Goal: Transaction & Acquisition: Purchase product/service

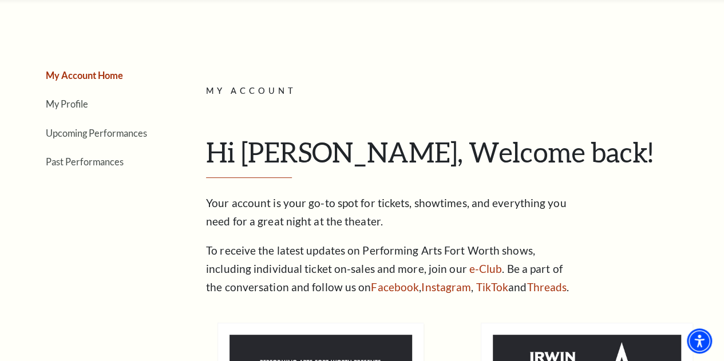
scroll to position [92, 0]
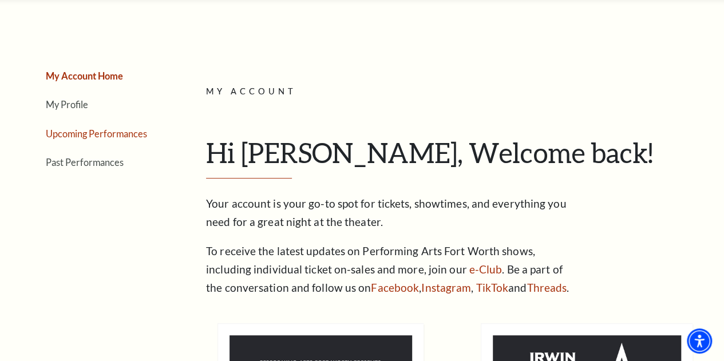
click at [78, 136] on link "Upcoming Performances" at bounding box center [96, 133] width 101 height 11
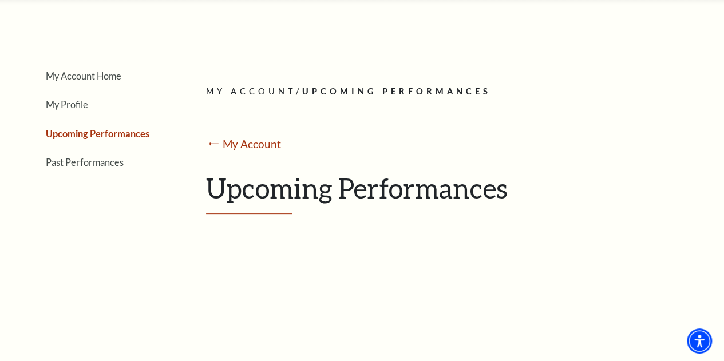
scroll to position [0, 0]
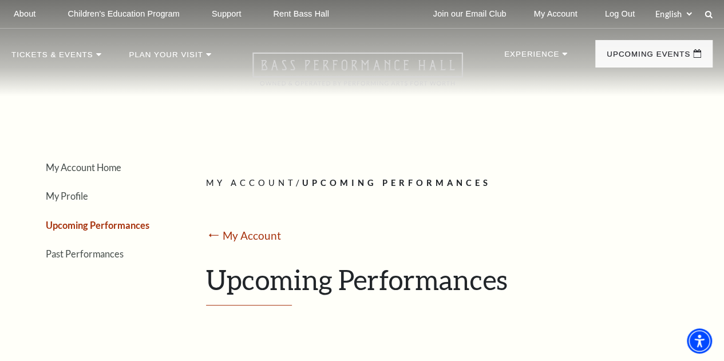
click at [321, 72] on icon "Open this option" at bounding box center [357, 69] width 211 height 34
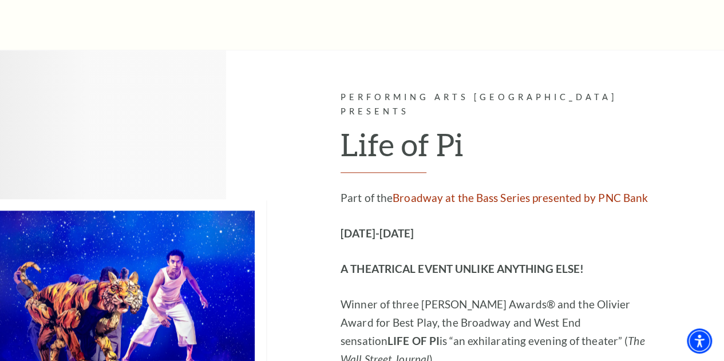
scroll to position [517, 0]
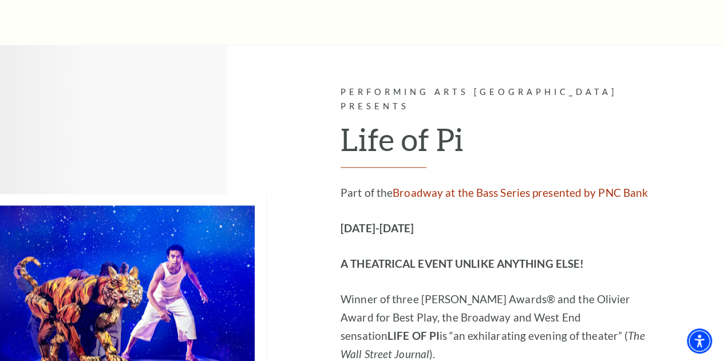
click at [380, 132] on h2 "Life of Pi" at bounding box center [495, 144] width 309 height 47
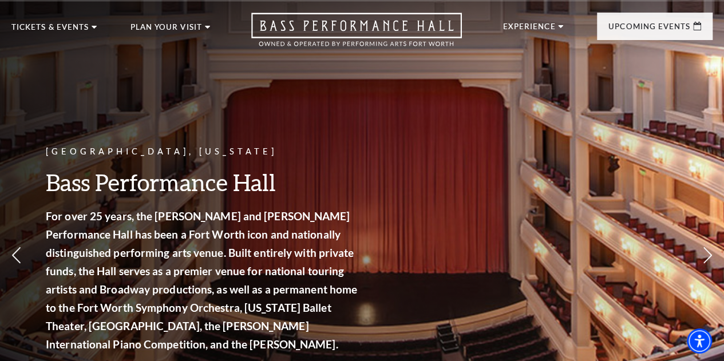
scroll to position [0, 0]
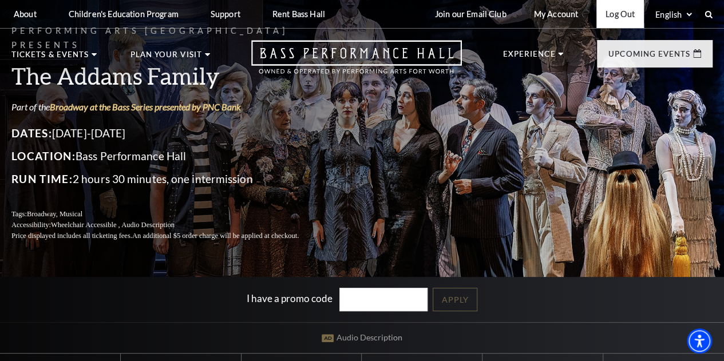
click at [624, 17] on link "Log Out" at bounding box center [621, 14] width 48 height 28
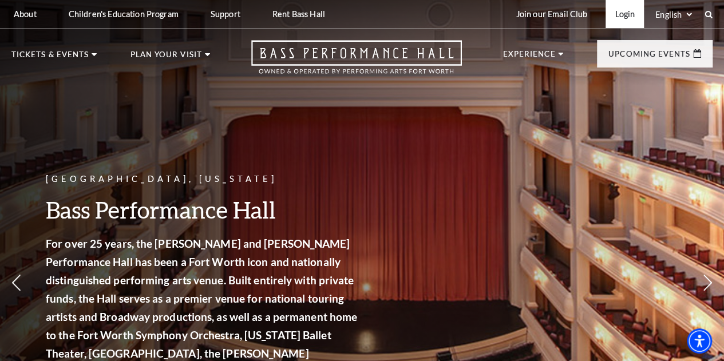
click at [623, 14] on link "Login" at bounding box center [625, 14] width 38 height 28
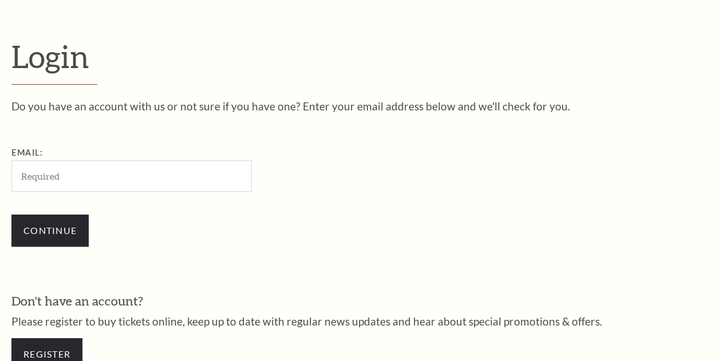
scroll to position [309, 0]
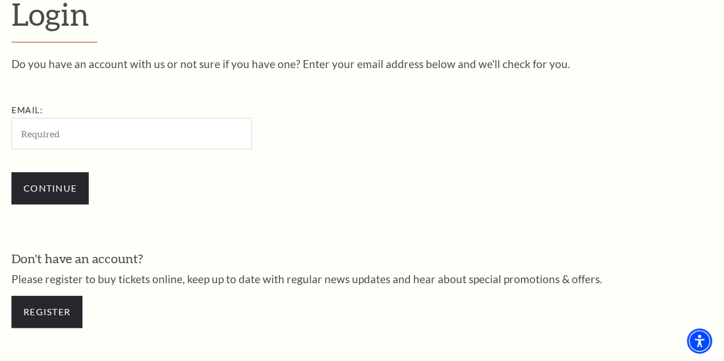
click at [132, 132] on input "Email:" at bounding box center [131, 133] width 240 height 31
type input "[EMAIL_ADDRESS][DOMAIN_NAME]"
click at [11, 172] on input "Continue" at bounding box center [49, 188] width 77 height 32
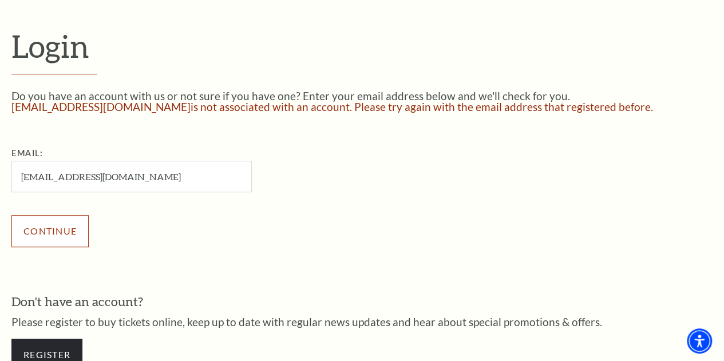
click at [64, 228] on input "Continue" at bounding box center [49, 231] width 77 height 32
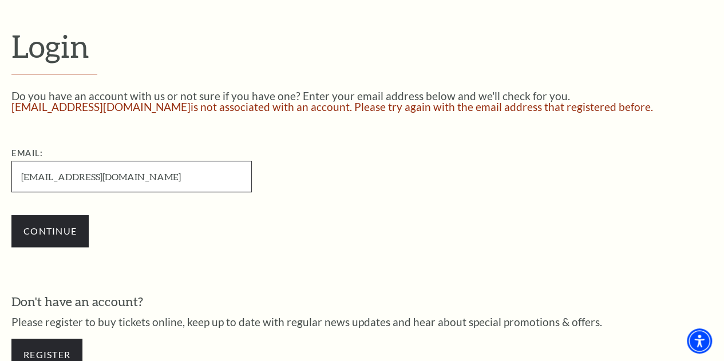
click at [102, 185] on input "heshamzohair@gmail.com" at bounding box center [131, 176] width 240 height 31
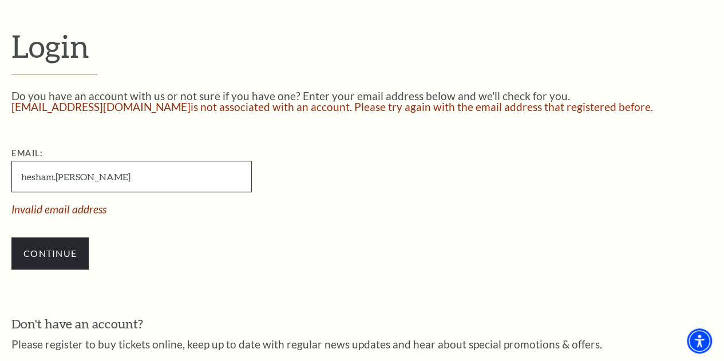
type input "hesham.mohamed@lytx.com"
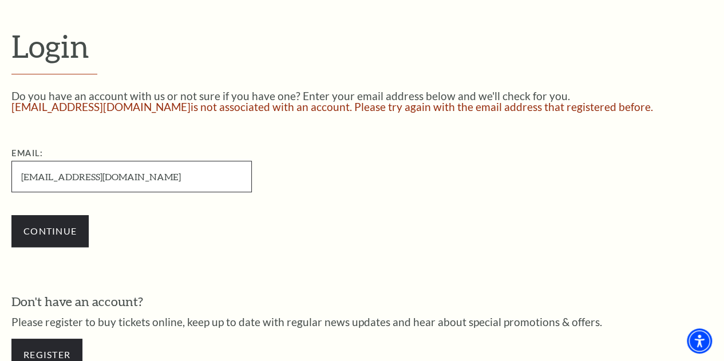
click at [11, 215] on input "Continue" at bounding box center [49, 231] width 77 height 32
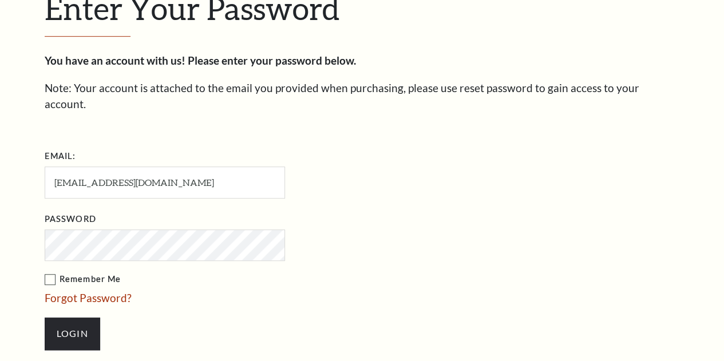
scroll to position [321, 0]
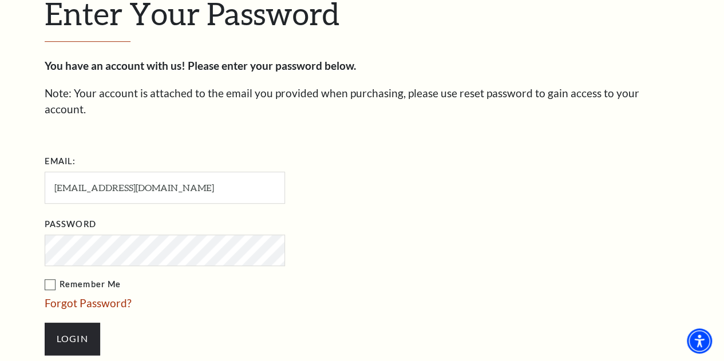
click at [45, 323] on input "Login" at bounding box center [73, 339] width 56 height 32
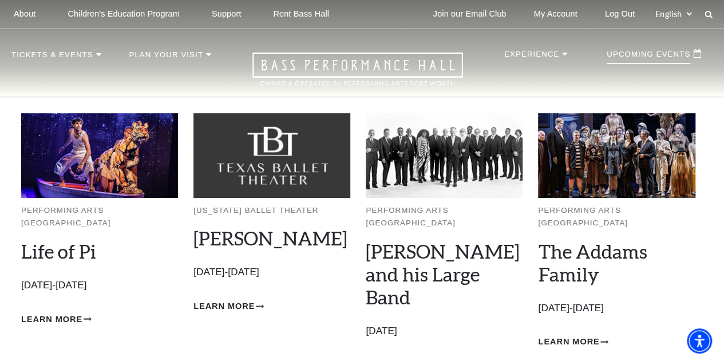
click at [82, 167] on img at bounding box center [99, 155] width 157 height 84
click at [58, 313] on span "Learn More" at bounding box center [51, 320] width 61 height 14
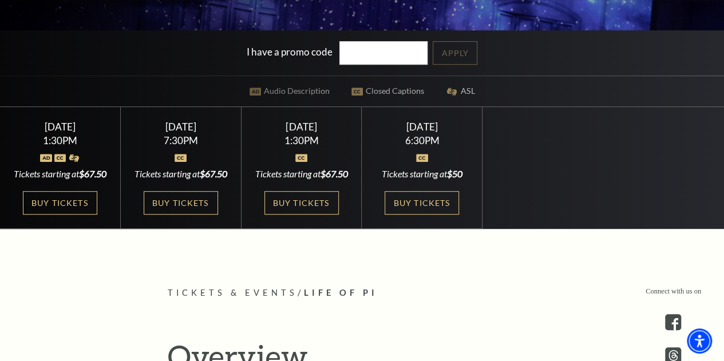
scroll to position [249, 0]
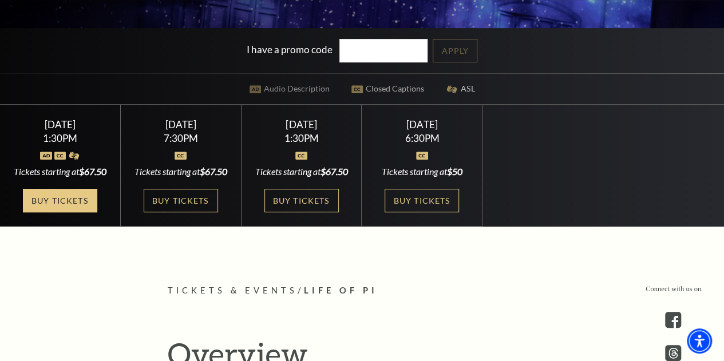
click at [66, 212] on link "Buy Tickets" at bounding box center [60, 200] width 74 height 23
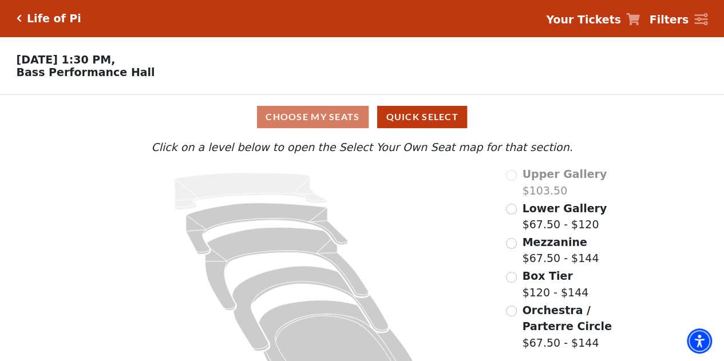
scroll to position [42, 0]
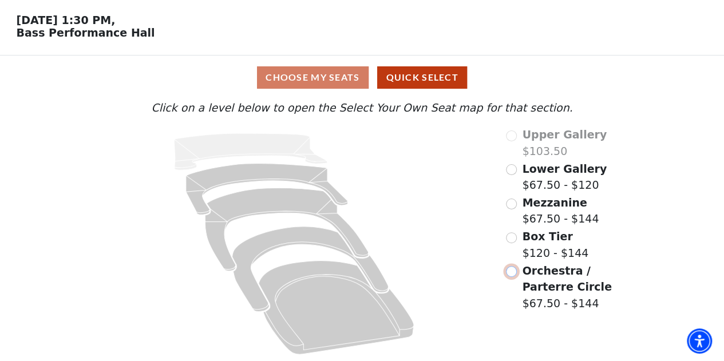
click at [510, 275] on input "Orchestra / Parterre Circle$67.50 - $144\a" at bounding box center [511, 271] width 11 height 11
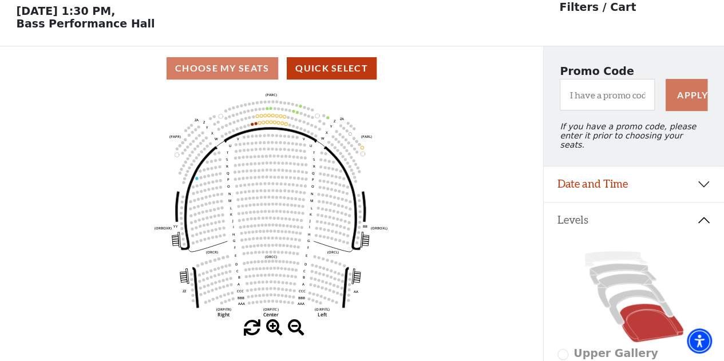
scroll to position [53, 0]
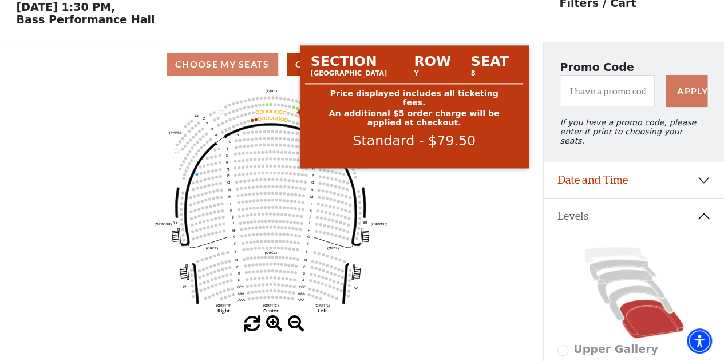
click at [294, 109] on circle at bounding box center [294, 107] width 3 height 3
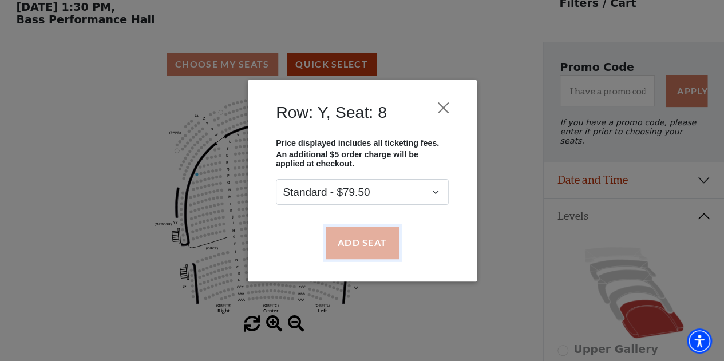
click at [365, 252] on button "Add Seat" at bounding box center [361, 243] width 73 height 32
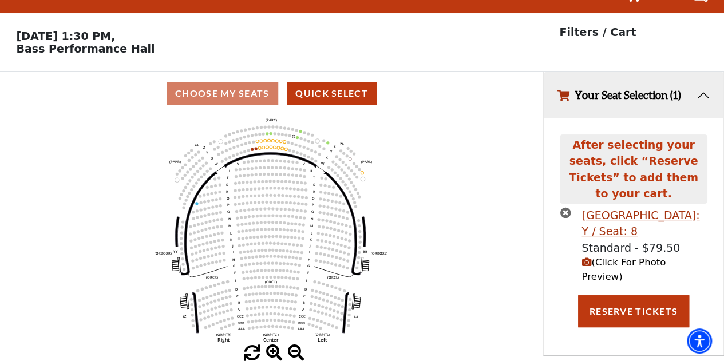
scroll to position [0, 0]
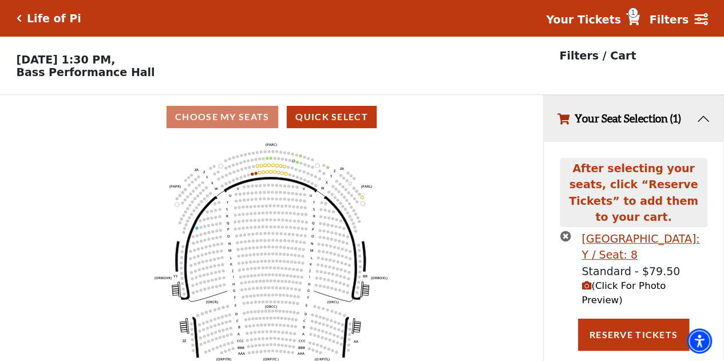
click at [298, 164] on icon "Left (ORPITL) Right (ORPITR) Center (ORPITC) ZZ AA YY BB ZA ZA (ORCL) (ORCR) (O…" at bounding box center [271, 254] width 489 height 230
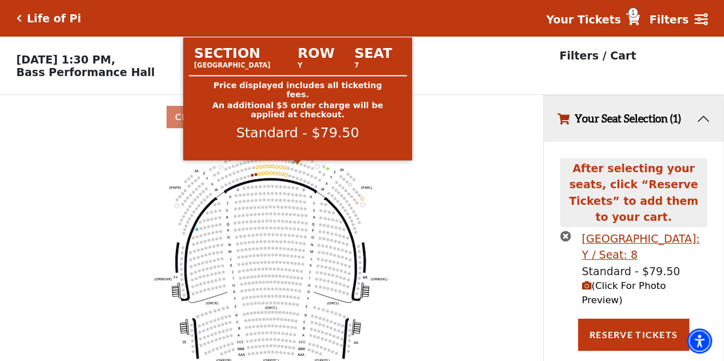
click at [298, 165] on circle at bounding box center [297, 163] width 3 height 3
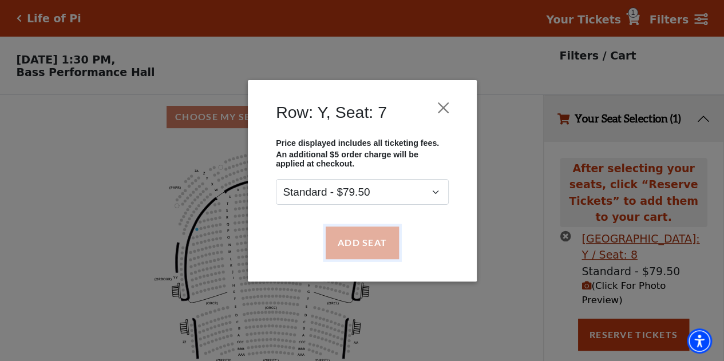
click at [352, 239] on button "Add Seat" at bounding box center [361, 243] width 73 height 32
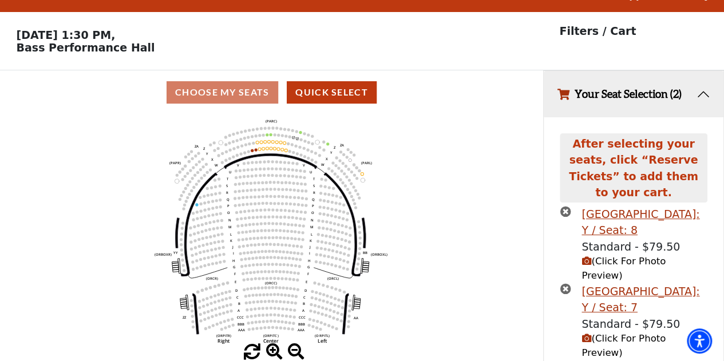
scroll to position [53, 0]
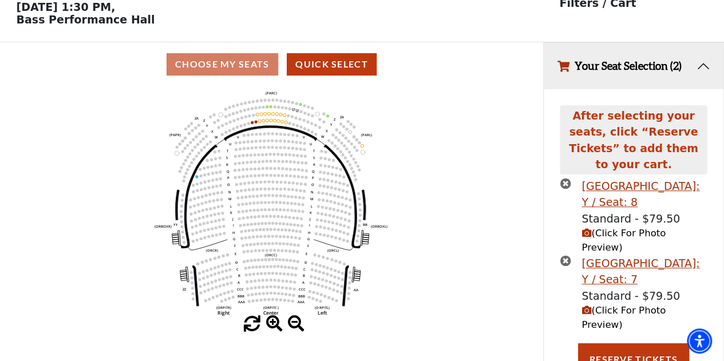
click at [587, 306] on icon "(Click For Photo Preview)" at bounding box center [587, 311] width 10 height 10
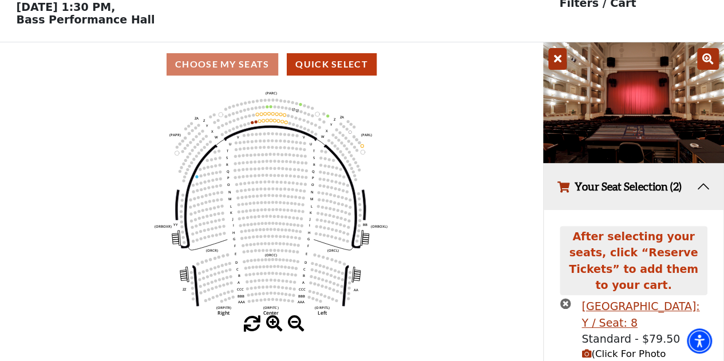
scroll to position [173, 0]
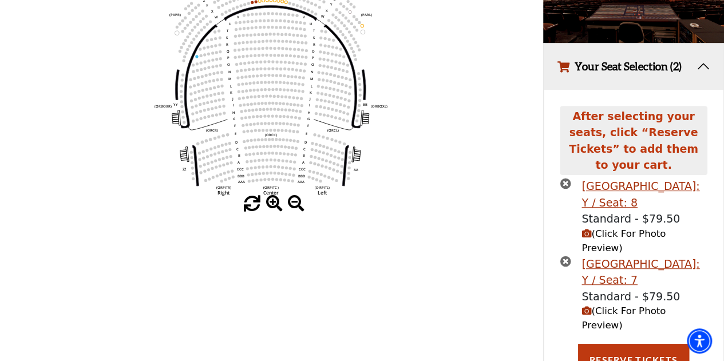
click at [637, 228] on span "(Click For Photo Preview)" at bounding box center [624, 240] width 84 height 25
click at [616, 180] on div "Parterre Circle Center Row: Y / Seat: 8" at bounding box center [644, 194] width 125 height 33
click at [660, 228] on span "(Click For Photo Preview)" at bounding box center [624, 240] width 84 height 25
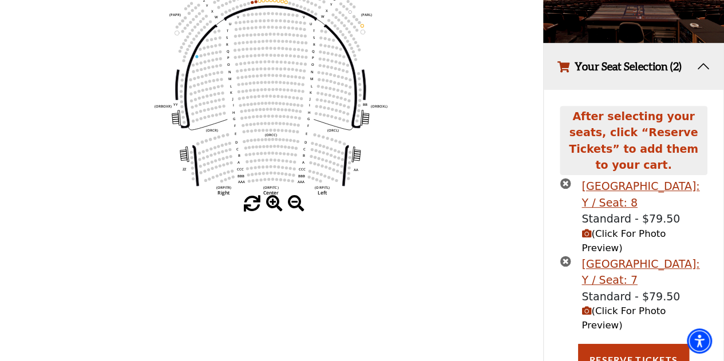
click at [660, 228] on span "(Click For Photo Preview)" at bounding box center [624, 240] width 84 height 25
click at [640, 181] on div "Parterre Circle Center Row: Y / Seat: 8" at bounding box center [644, 194] width 125 height 33
click at [650, 130] on div "After selecting your seats, click “Reserve Tickets” to add them to your cart." at bounding box center [633, 140] width 147 height 69
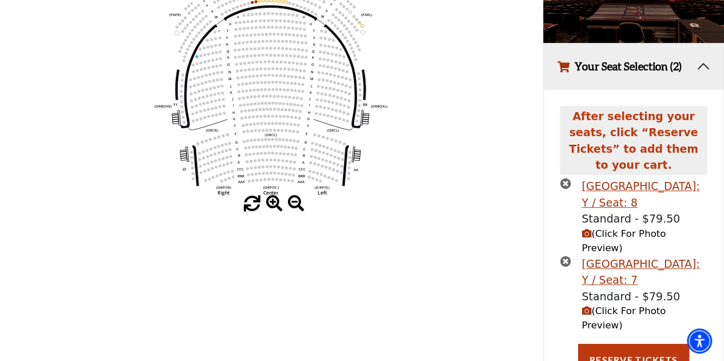
click at [586, 229] on icon "(Click For Photo Preview)" at bounding box center [587, 234] width 10 height 10
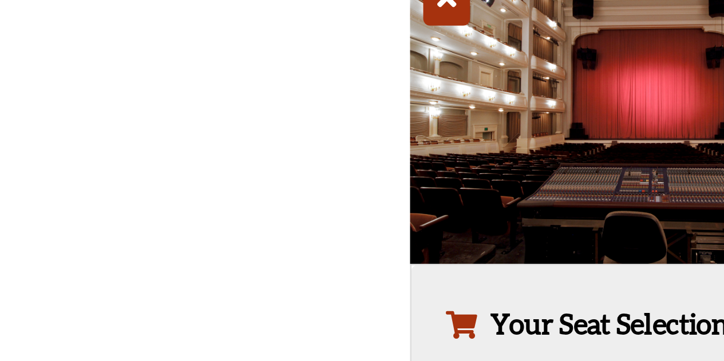
scroll to position [41, 0]
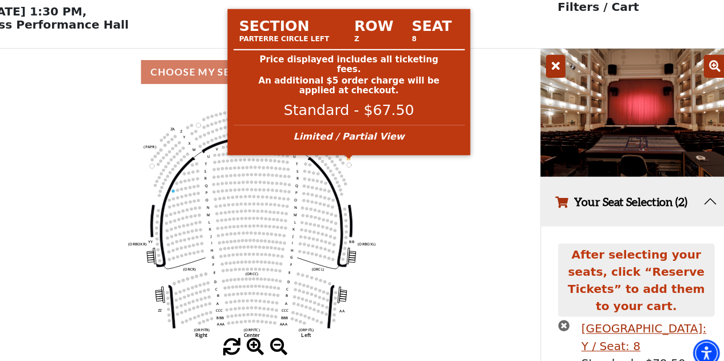
click at [364, 159] on circle at bounding box center [362, 157] width 3 height 3
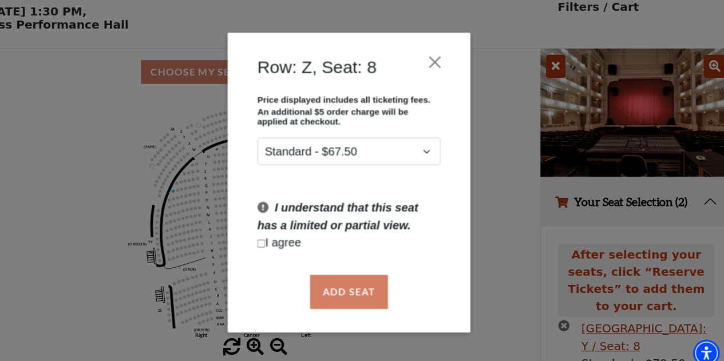
click at [298, 236] on p "I agree" at bounding box center [362, 238] width 173 height 17
click at [281, 242] on input "Checkbox field" at bounding box center [279, 237] width 7 height 7
checkbox input "true"
click at [347, 283] on button "Add Seat" at bounding box center [361, 283] width 73 height 32
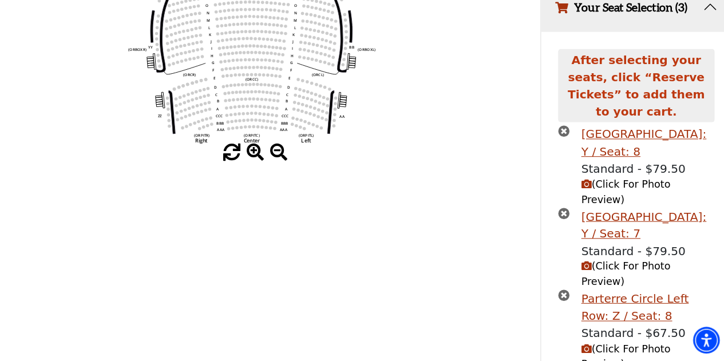
scroll to position [223, 0]
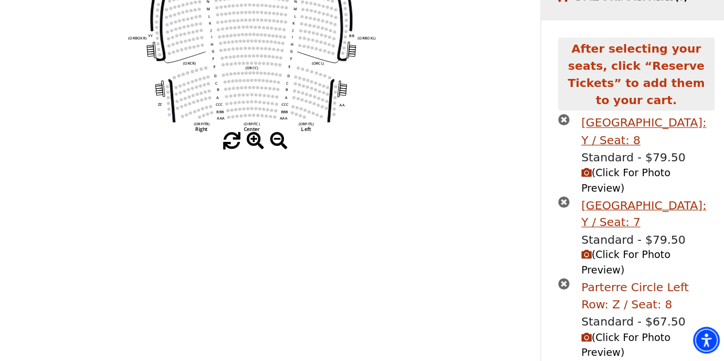
click at [641, 283] on div "Parterre Circle Left Row: Z / Seat: 8" at bounding box center [644, 299] width 125 height 33
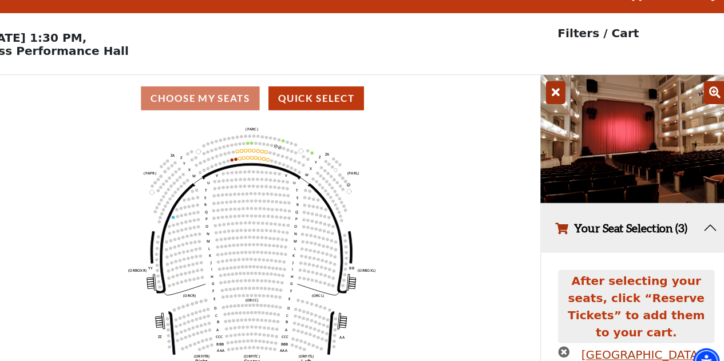
scroll to position [251, 0]
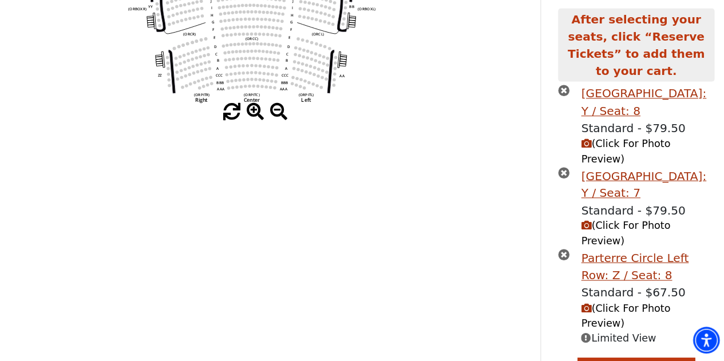
click at [565, 255] on icon "times-circle" at bounding box center [565, 260] width 11 height 11
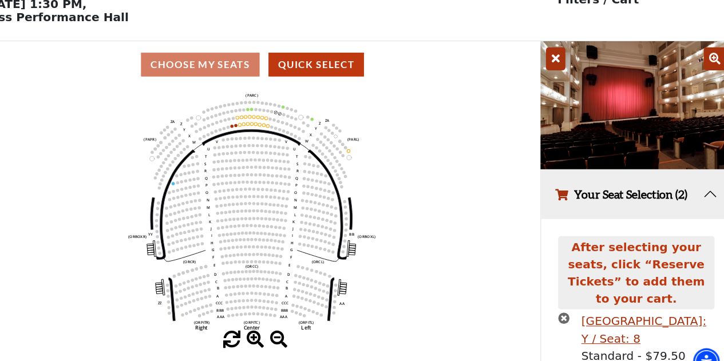
scroll to position [55, 0]
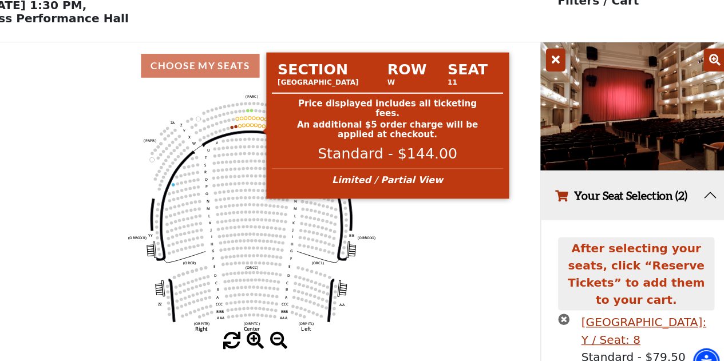
click at [279, 120] on circle at bounding box center [278, 118] width 3 height 3
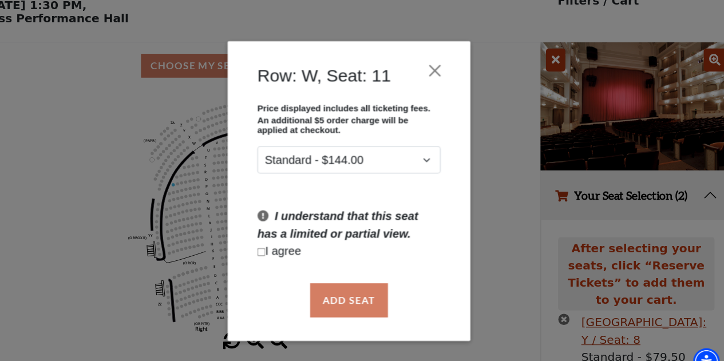
click at [296, 247] on div "Price displayed includes all ticketing fees. An additional $5 order charge will…" at bounding box center [362, 176] width 195 height 159
click at [291, 235] on p "I agree" at bounding box center [362, 238] width 173 height 17
click at [281, 238] on input "Checkbox field" at bounding box center [279, 237] width 7 height 7
checkbox input "true"
click at [347, 285] on button "Add Seat" at bounding box center [361, 283] width 73 height 32
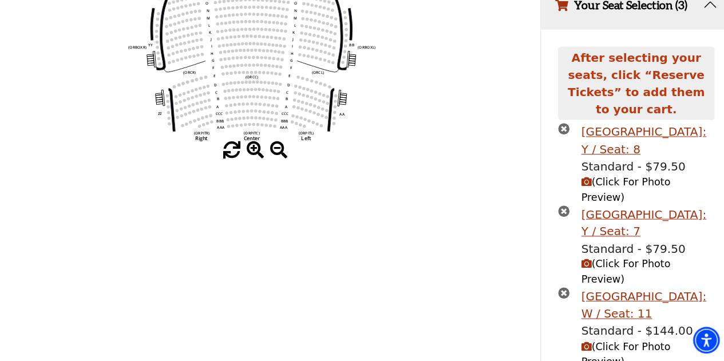
scroll to position [223, 0]
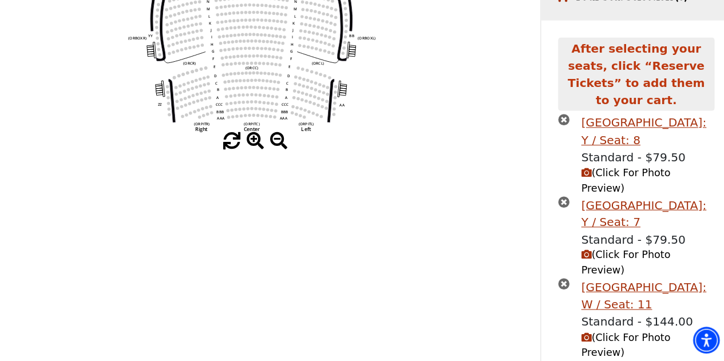
click at [626, 333] on span "(Click For Photo Preview)" at bounding box center [624, 345] width 84 height 25
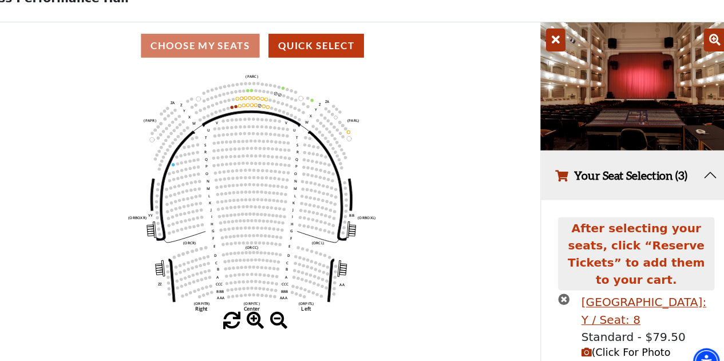
scroll to position [251, 0]
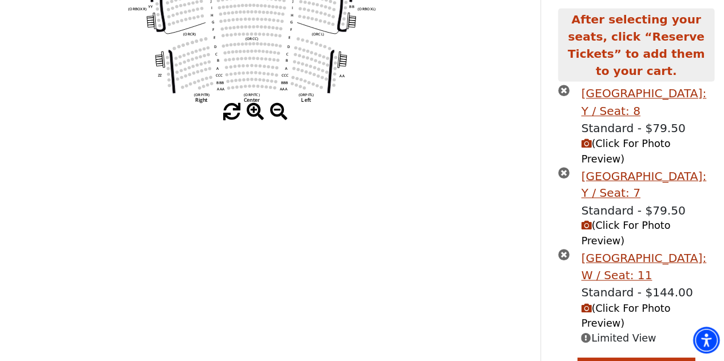
click at [565, 255] on icon "times-circle" at bounding box center [565, 260] width 11 height 11
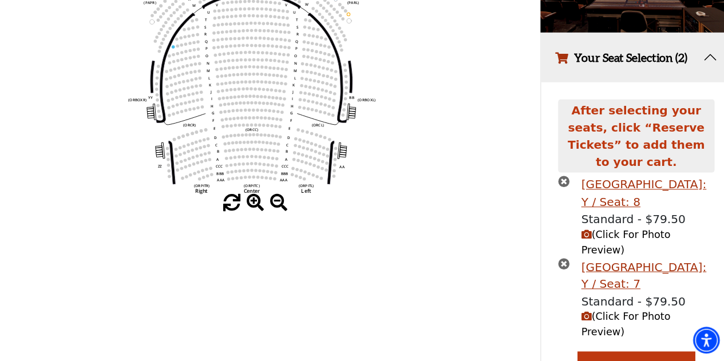
scroll to position [173, 0]
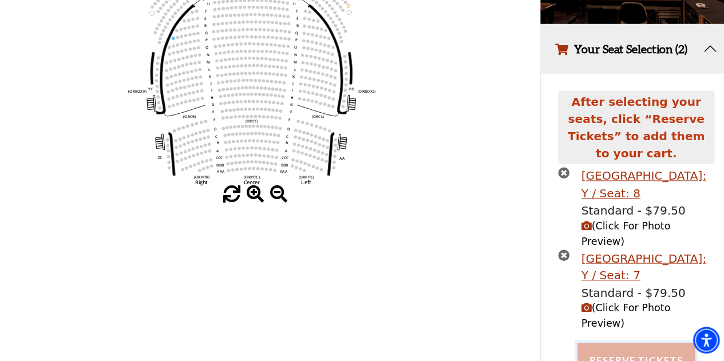
click at [625, 344] on button "Reserve Tickets" at bounding box center [633, 360] width 111 height 32
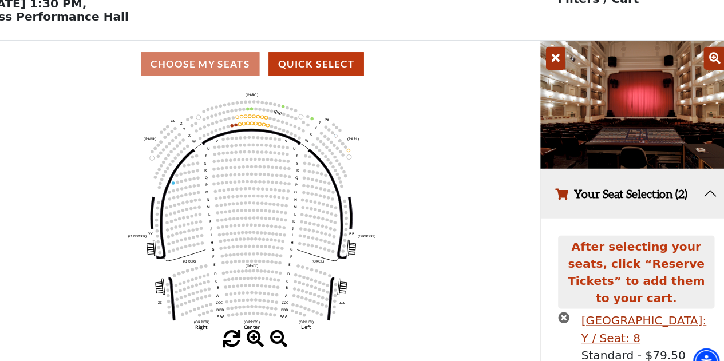
scroll to position [239, 0]
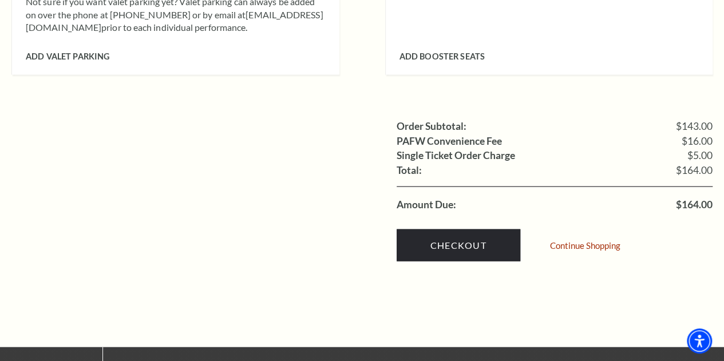
scroll to position [1143, 0]
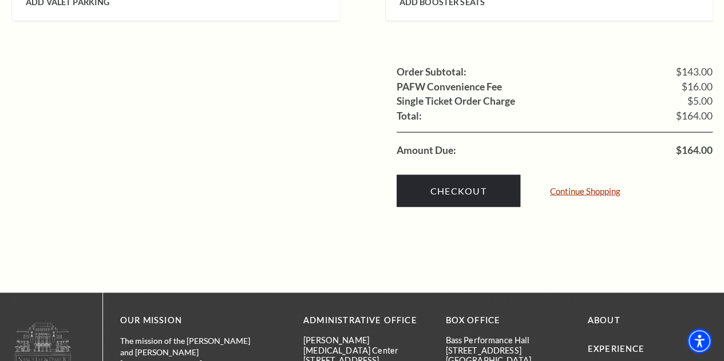
click at [566, 187] on link "Continue Shopping" at bounding box center [585, 191] width 70 height 9
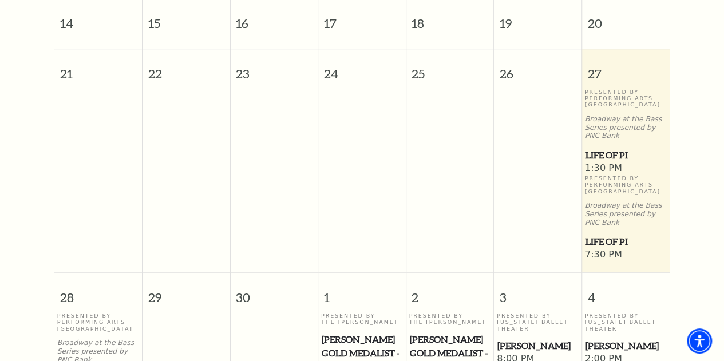
scroll to position [431, 0]
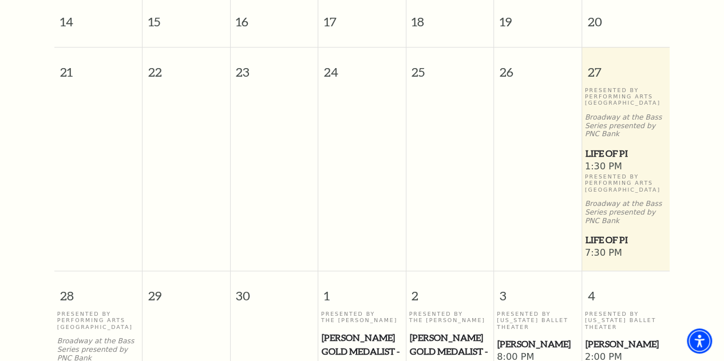
click at [608, 147] on div "Presented By Performing Arts [GEOGRAPHIC_DATA] Broadway at the Bass Series pres…" at bounding box center [626, 124] width 82 height 74
click at [601, 106] on p "Presented By Performing Arts [GEOGRAPHIC_DATA]" at bounding box center [626, 96] width 82 height 19
drag, startPoint x: 598, startPoint y: 256, endPoint x: 678, endPoint y: 122, distance: 156.9
click at [678, 122] on div "[DATE] [DATE] [DATE] [DATE] [DATE] [DATE] [DATE] [DATE] 1 2 3 4 5 6 7 8 9 10 11…" at bounding box center [362, 158] width 724 height 674
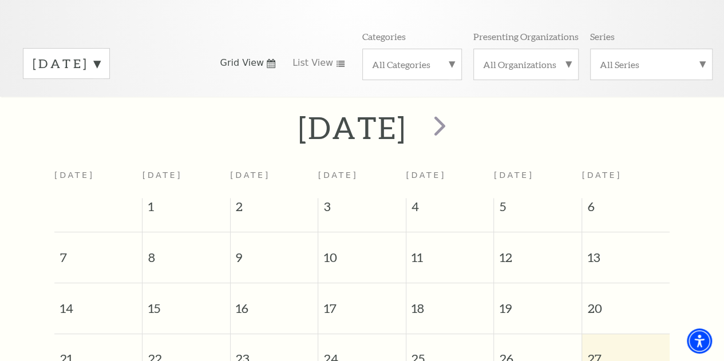
scroll to position [58, 0]
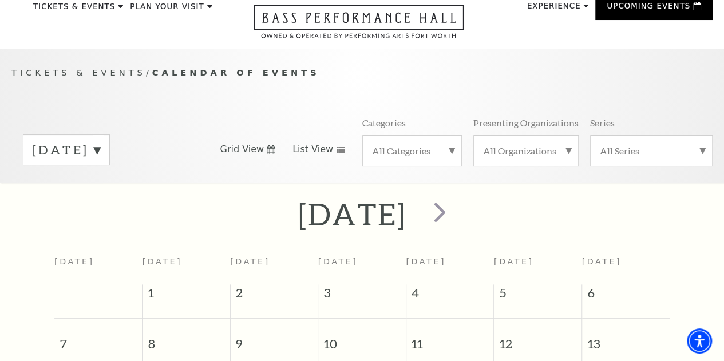
click at [307, 156] on span "List View" at bounding box center [313, 149] width 41 height 13
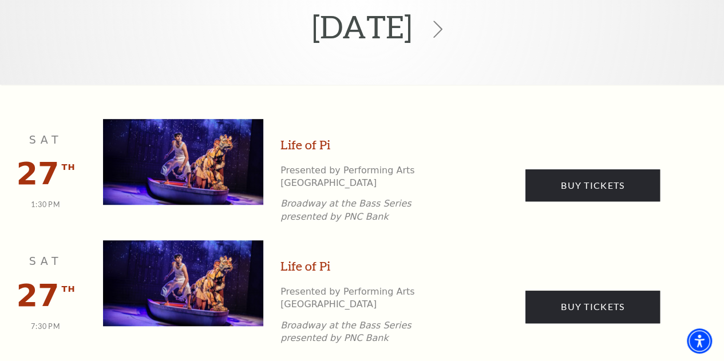
scroll to position [259, 0]
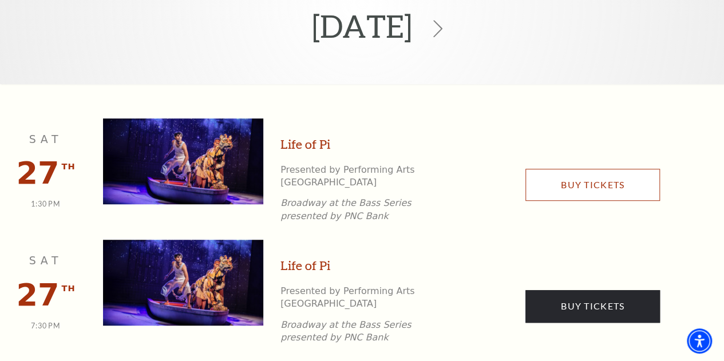
click at [625, 190] on link "Buy Tickets" at bounding box center [593, 185] width 135 height 32
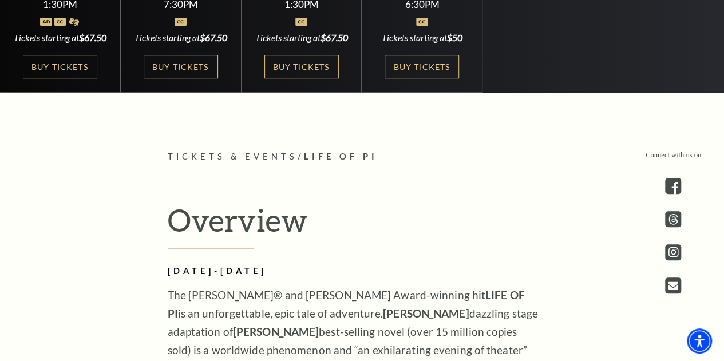
scroll to position [384, 0]
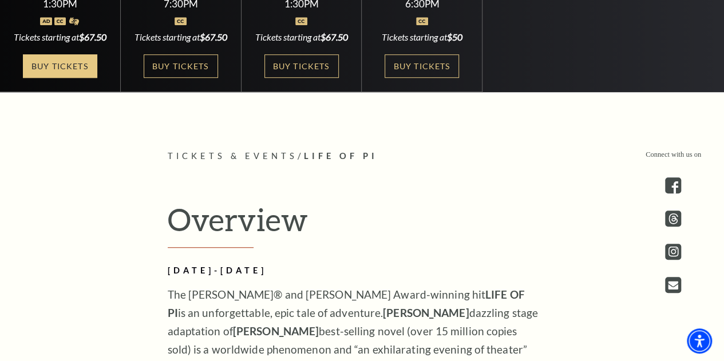
click at [73, 78] on link "Buy Tickets" at bounding box center [60, 65] width 74 height 23
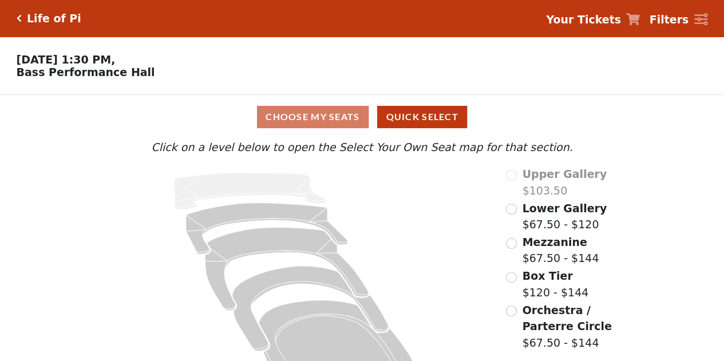
scroll to position [42, 0]
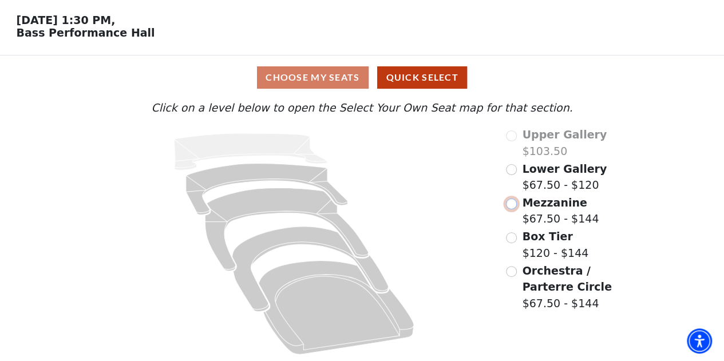
click at [508, 207] on input "Mezzanine$67.50 - $144\a" at bounding box center [511, 204] width 11 height 11
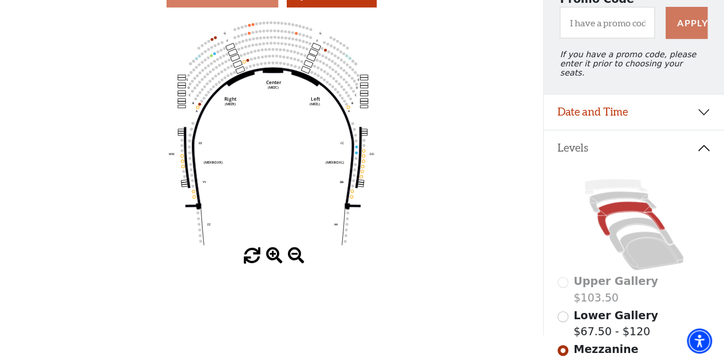
scroll to position [337, 0]
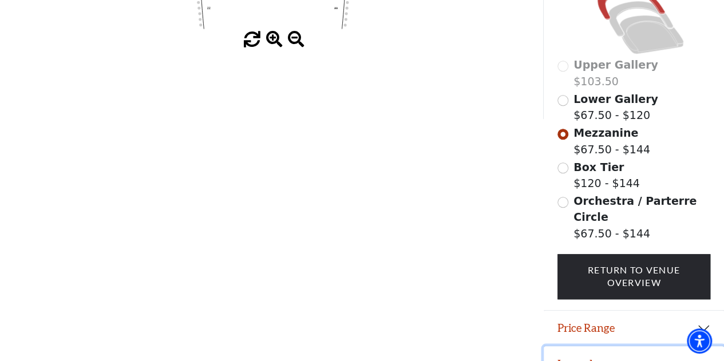
click at [582, 346] on button "Legend" at bounding box center [634, 363] width 180 height 35
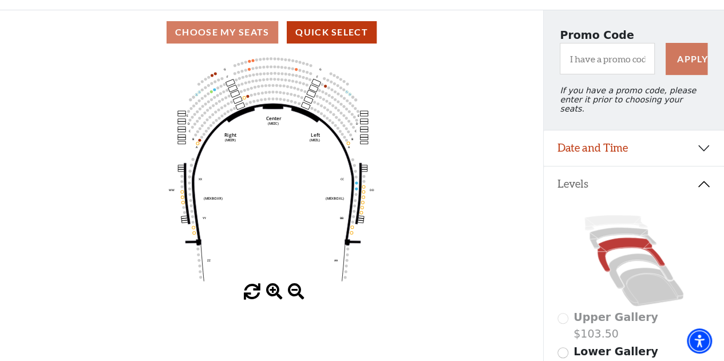
scroll to position [0, 0]
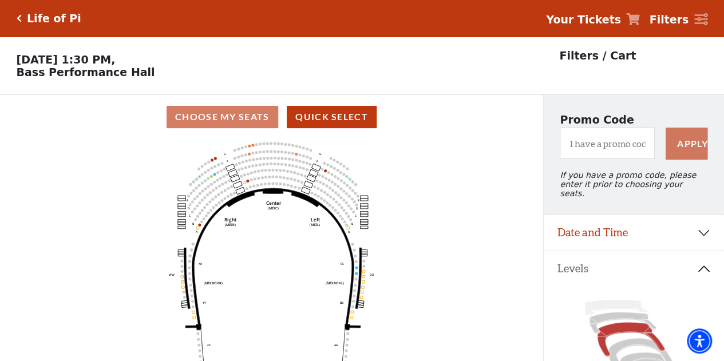
click at [605, 22] on strong "Your Tickets" at bounding box center [583, 19] width 75 height 13
click at [638, 14] on icon at bounding box center [633, 19] width 14 height 12
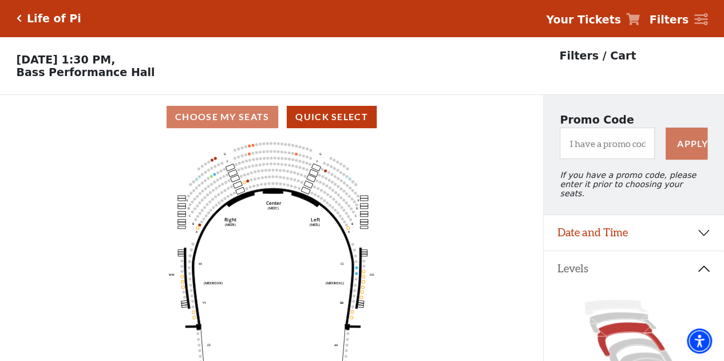
click at [638, 14] on icon at bounding box center [633, 19] width 14 height 12
click at [21, 19] on icon "Click here to go back to filters" at bounding box center [19, 18] width 5 height 8
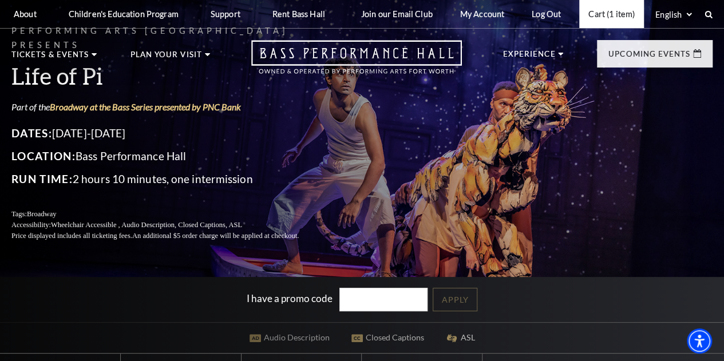
click at [616, 13] on link "Cart (1 item)" at bounding box center [611, 14] width 65 height 28
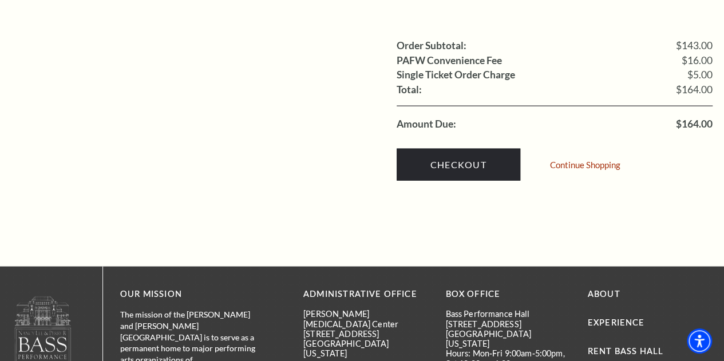
scroll to position [1167, 0]
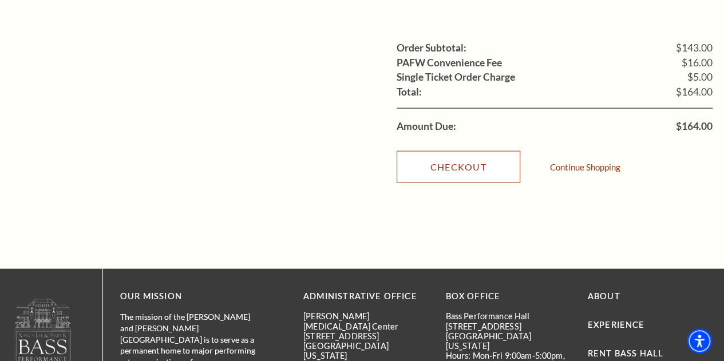
click at [490, 151] on link "Checkout" at bounding box center [459, 167] width 124 height 32
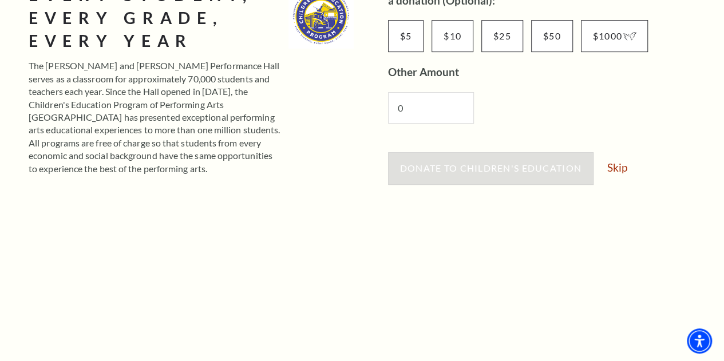
scroll to position [221, 0]
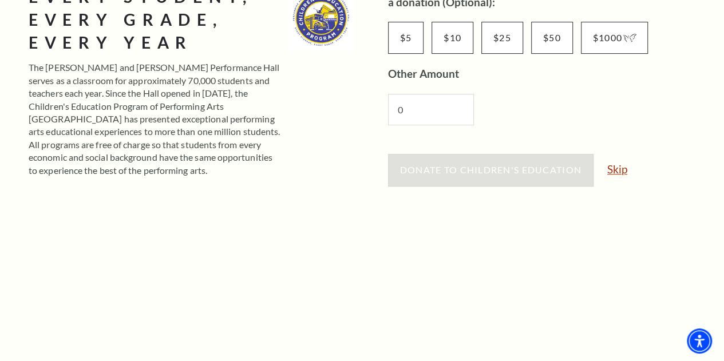
click at [616, 172] on link "Skip" at bounding box center [617, 169] width 20 height 11
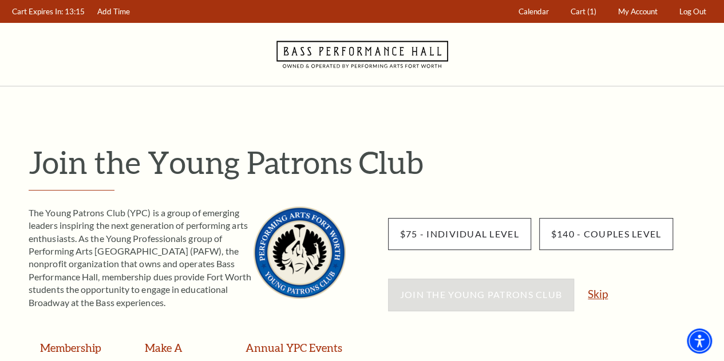
click at [599, 291] on link "Skip" at bounding box center [598, 294] width 20 height 11
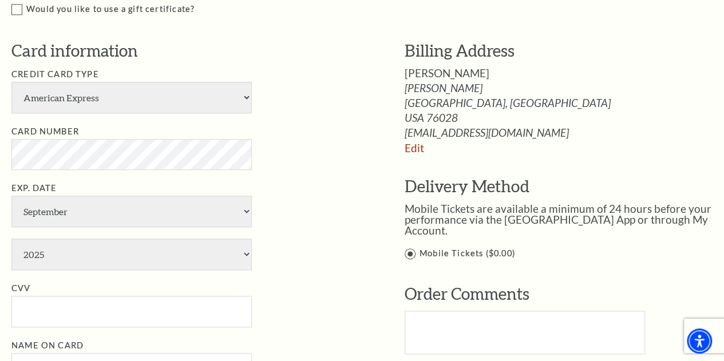
scroll to position [526, 0]
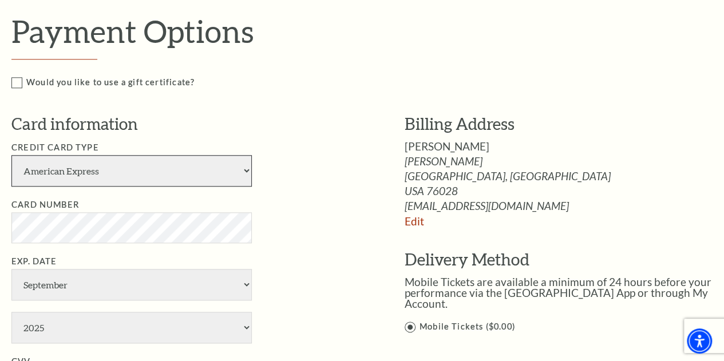
click at [156, 167] on select "American Express Visa Master Card Discover" at bounding box center [131, 170] width 240 height 31
select select "24"
click at [11, 155] on select "American Express Visa Master Card Discover" at bounding box center [131, 170] width 240 height 31
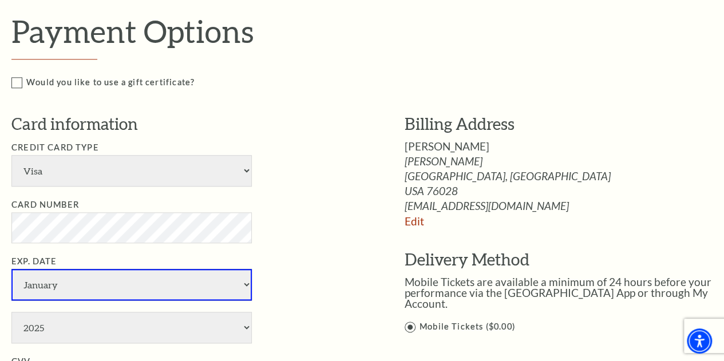
select select "6"
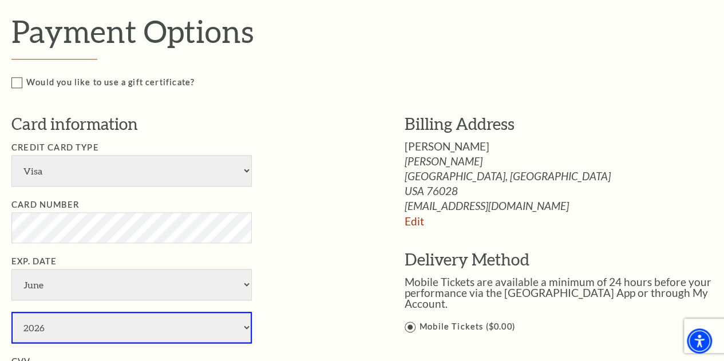
select select "2027"
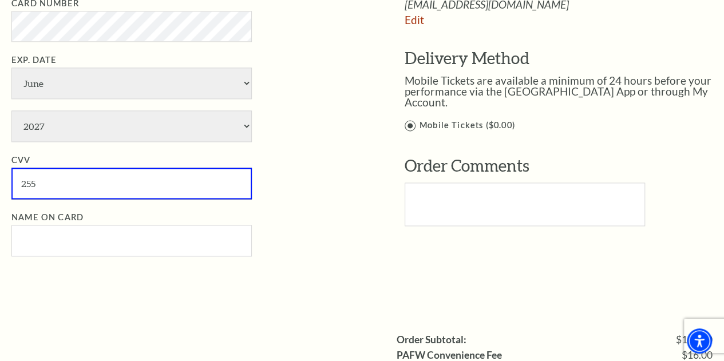
type input "255"
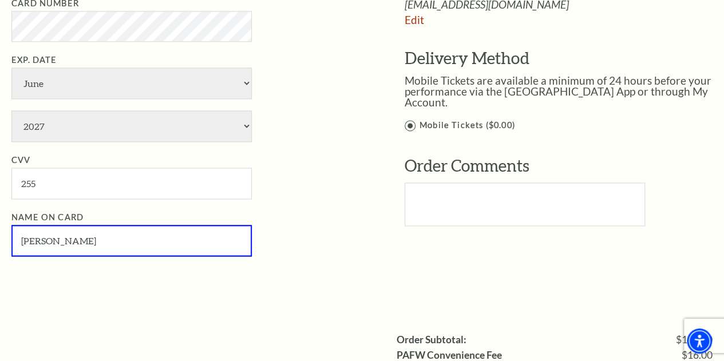
type input "Hesham Mohamed"
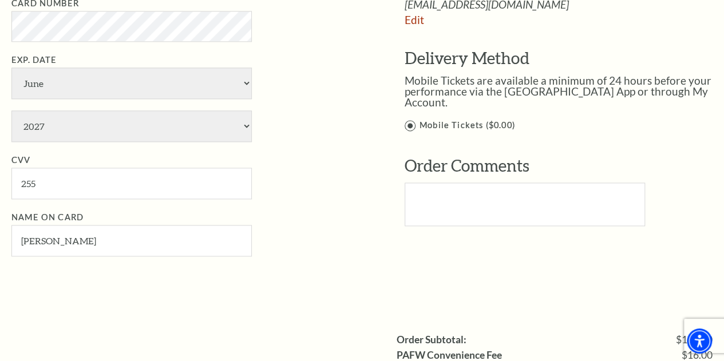
drag, startPoint x: 316, startPoint y: 94, endPoint x: 325, endPoint y: 54, distance: 40.6
click at [325, 54] on li "Exp. Date January February March April May June July August September October N…" at bounding box center [190, 97] width 359 height 89
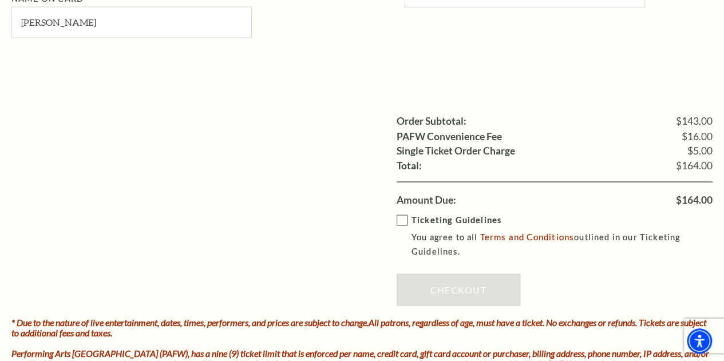
scroll to position [1040, 0]
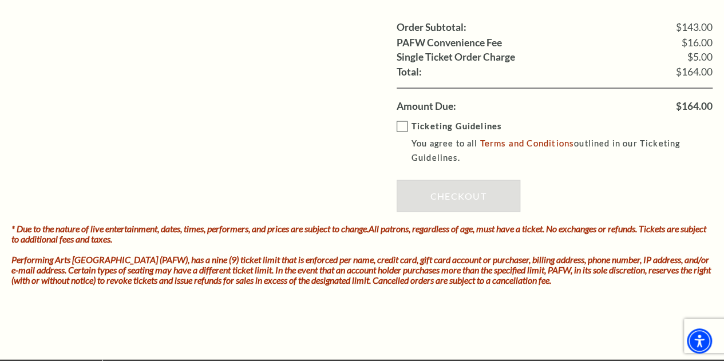
click at [401, 121] on label "Ticketing Guidelines You agree to all Terms and Conditions outlined in our Tick…" at bounding box center [563, 142] width 333 height 46
click at [0, 0] on input "Ticketing Guidelines You agree to all Terms and Conditions outlined in our Tick…" at bounding box center [0, 0] width 0 height 0
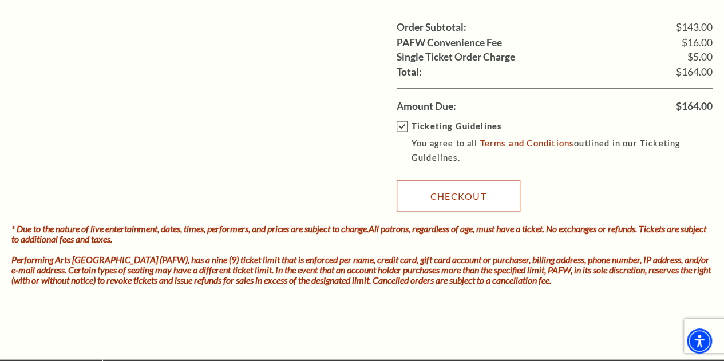
click at [444, 191] on link "Checkout" at bounding box center [459, 196] width 124 height 32
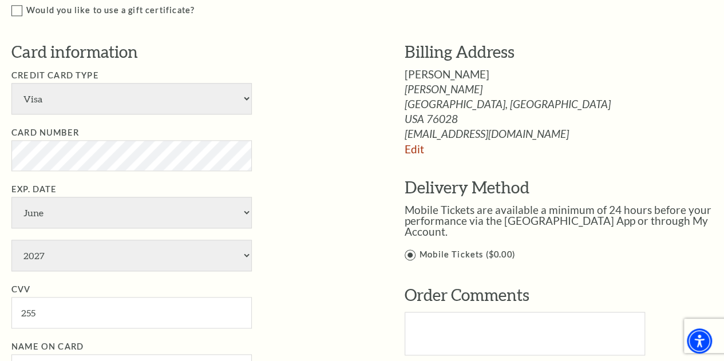
scroll to position [596, 0]
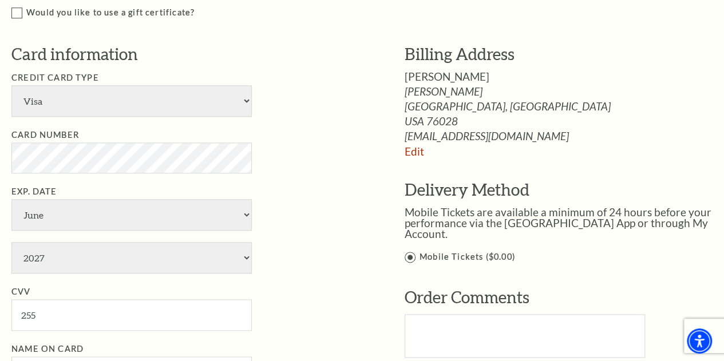
click at [295, 114] on li "Credit Card Type American Express Visa Master Card Discover" at bounding box center [190, 94] width 359 height 46
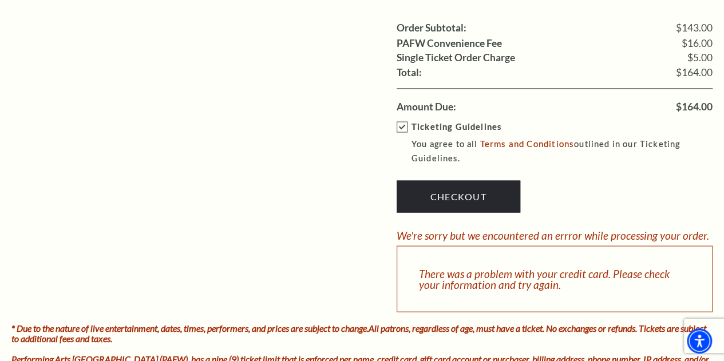
scroll to position [1040, 0]
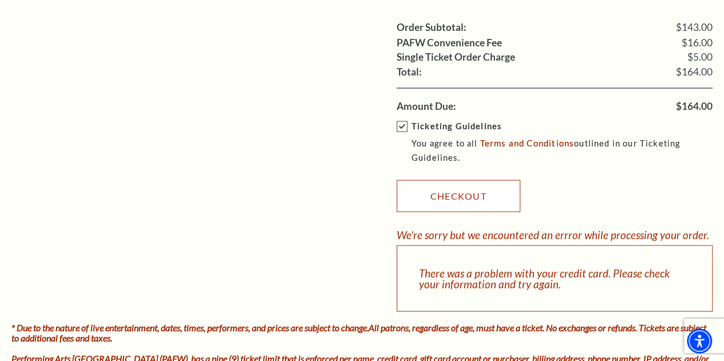
click at [441, 186] on link "Checkout" at bounding box center [459, 196] width 124 height 32
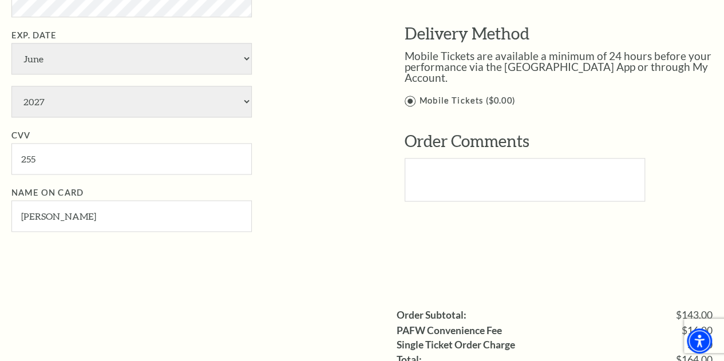
scroll to position [753, 0]
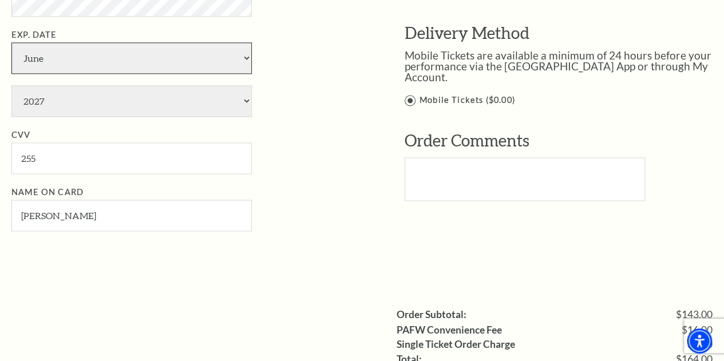
click at [210, 49] on select "January February March April May June July August September October November De…" at bounding box center [131, 57] width 240 height 31
click at [11, 42] on select "January February March April May June July August September October November De…" at bounding box center [131, 57] width 240 height 31
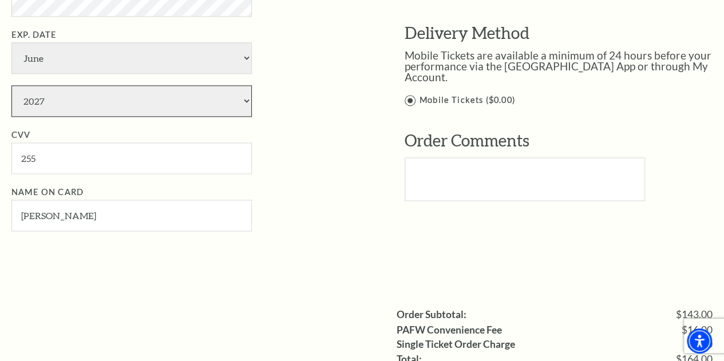
click at [177, 101] on select "2025 2026 2027 2028 2029 2030 2031 2032 2033 2034" at bounding box center [131, 100] width 240 height 31
click at [11, 85] on select "2025 2026 2027 2028 2029 2030 2031 2032 2033 2034" at bounding box center [131, 100] width 240 height 31
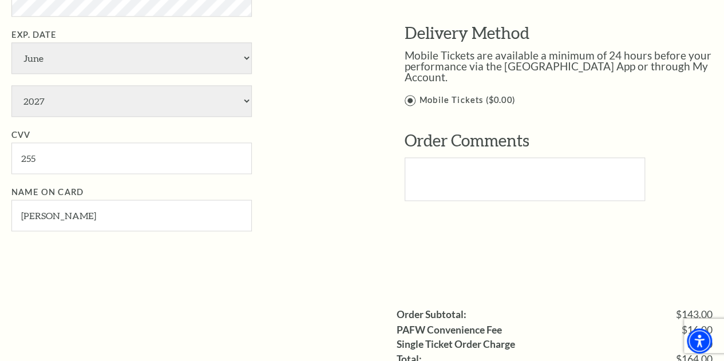
click at [325, 151] on li "CVV 255" at bounding box center [190, 151] width 359 height 46
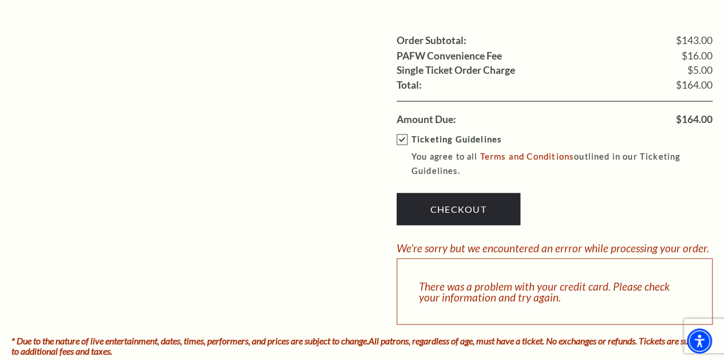
scroll to position [1031, 0]
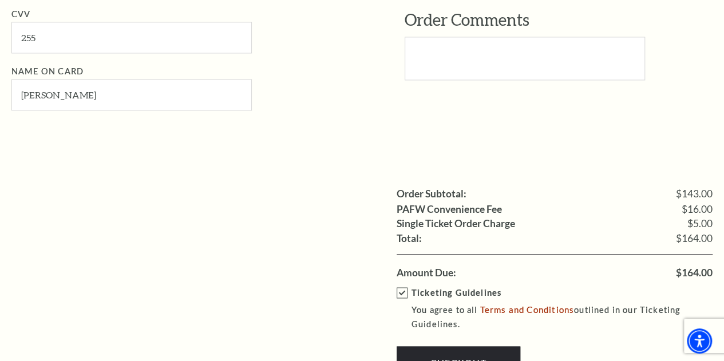
scroll to position [893, 0]
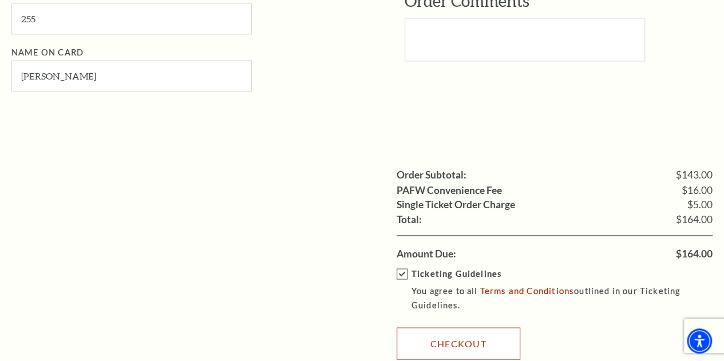
click at [467, 328] on link "Checkout" at bounding box center [459, 343] width 124 height 32
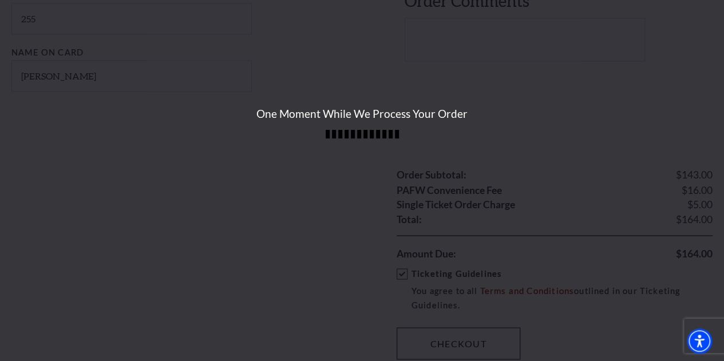
click at [467, 328] on div "One Moment While We Process Your Order" at bounding box center [362, 180] width 724 height 361
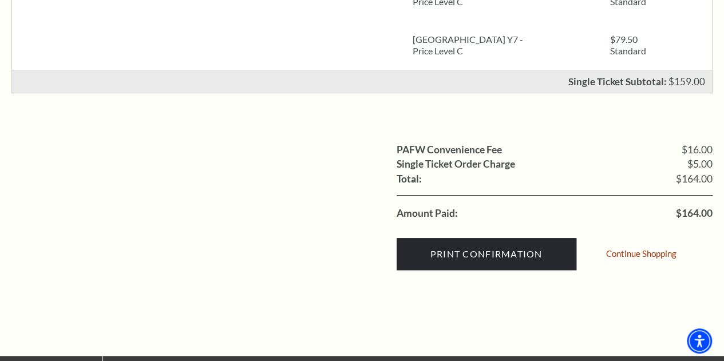
scroll to position [342, 0]
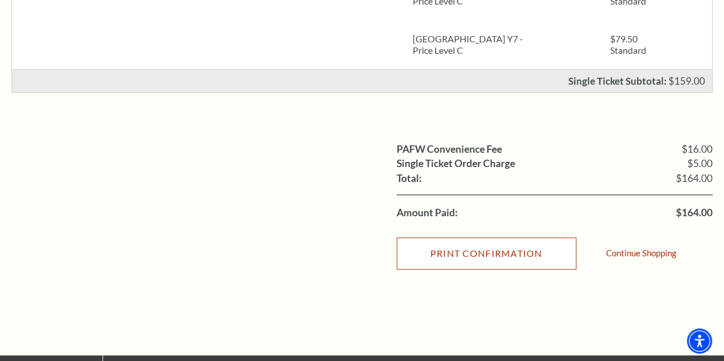
click at [445, 243] on input "Print Confirmation" at bounding box center [487, 254] width 180 height 32
